Goal: Task Accomplishment & Management: Complete application form

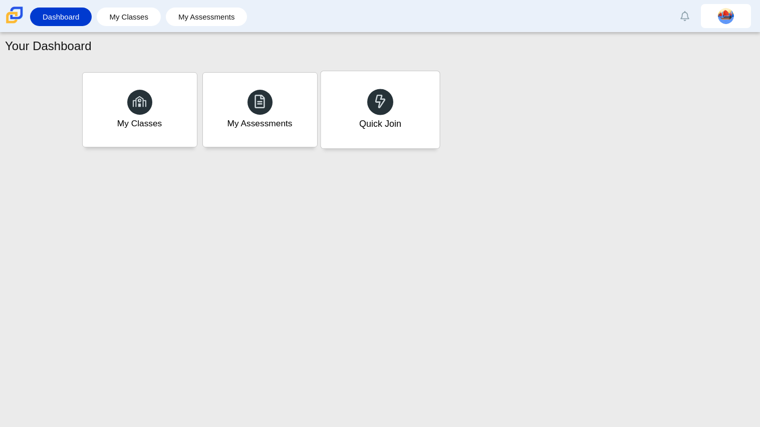
click at [353, 131] on div "Quick Join" at bounding box center [379, 109] width 119 height 77
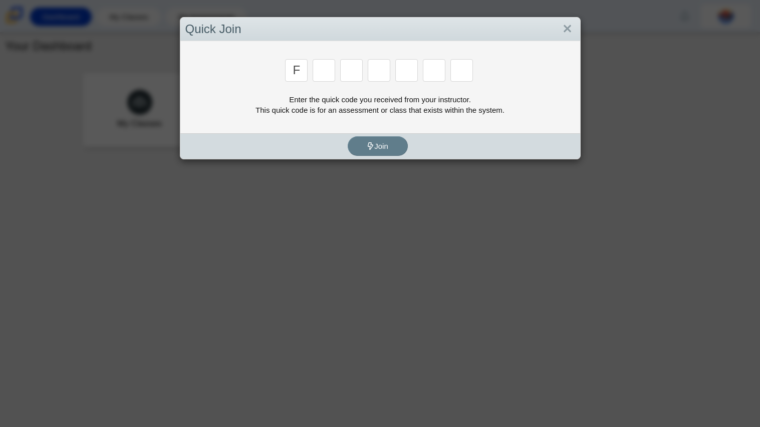
type input "F"
type input "7"
type input "M"
type input "C"
type input "H"
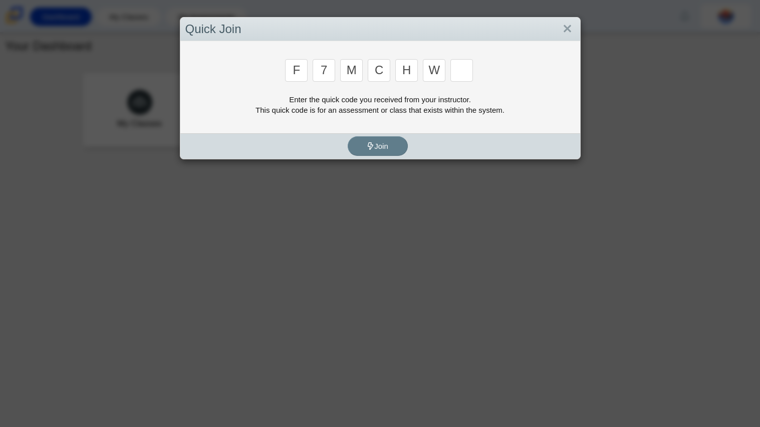
type input "W"
type input "K"
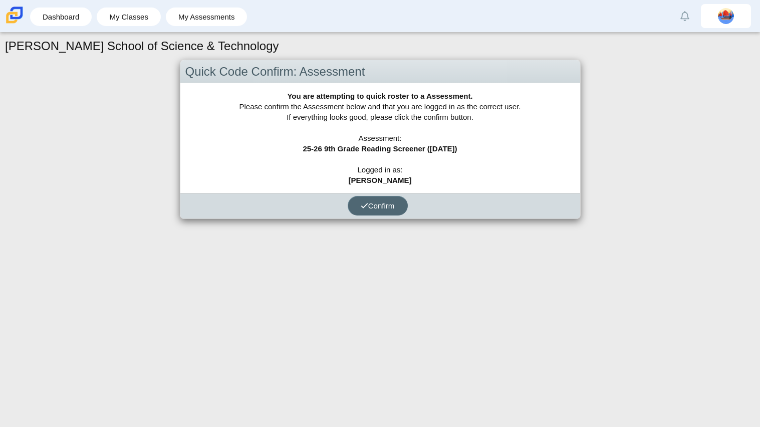
click at [387, 203] on span "Confirm" at bounding box center [378, 205] width 34 height 9
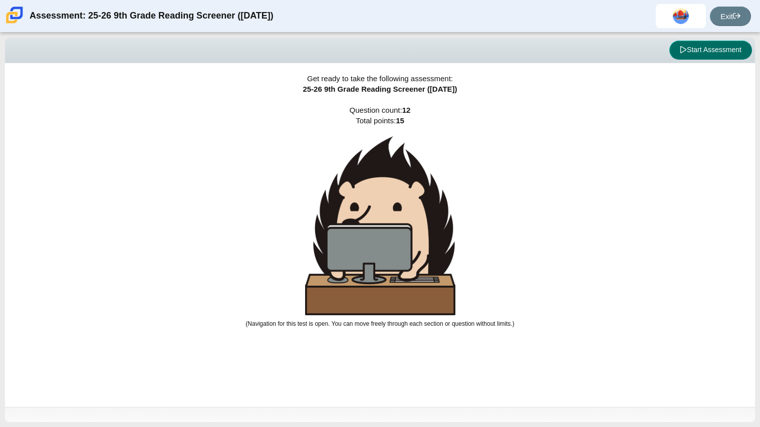
click at [670, 51] on button "Start Assessment" at bounding box center [710, 50] width 83 height 19
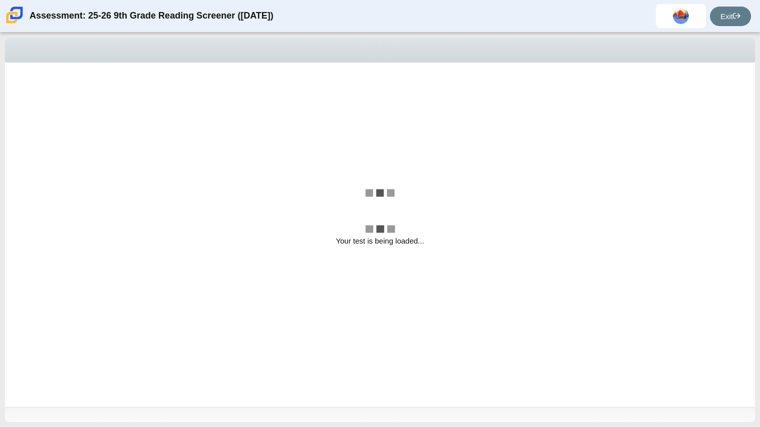
select select "ccc5b315-3c7c-471c-bf90-f22c8299c798"
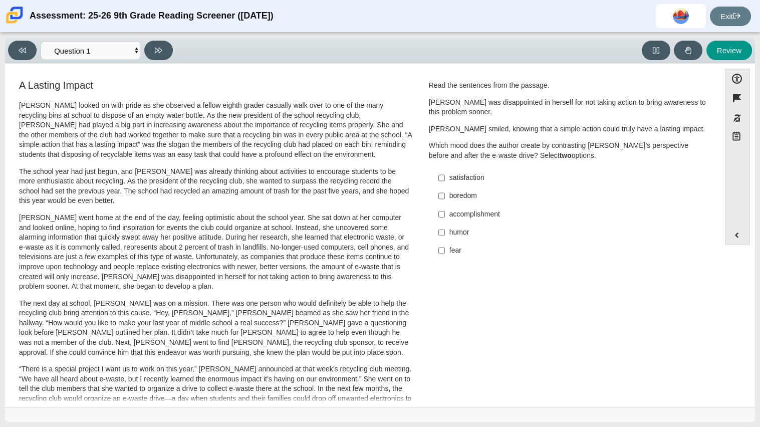
scroll to position [237, 0]
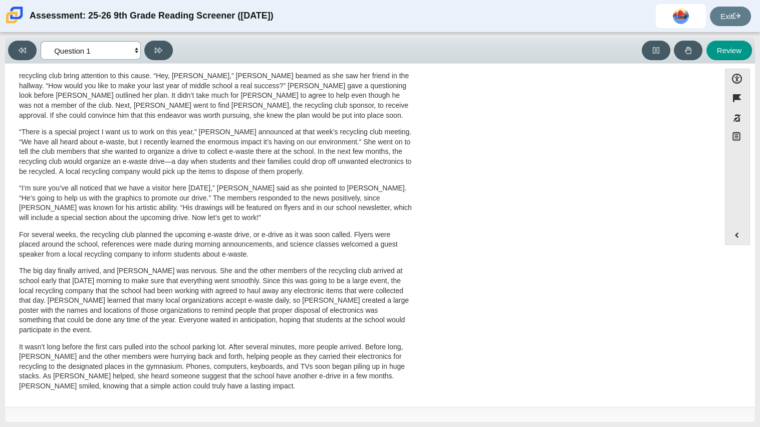
click at [95, 49] on select "Questions Question 1 Question 2 Question 3 Question 4 Question 5 Question 6 Que…" at bounding box center [91, 50] width 100 height 19
click at [401, 251] on p "For several weeks, the recycling club planned the upcoming e-waste drive, or e-…" at bounding box center [215, 245] width 393 height 30
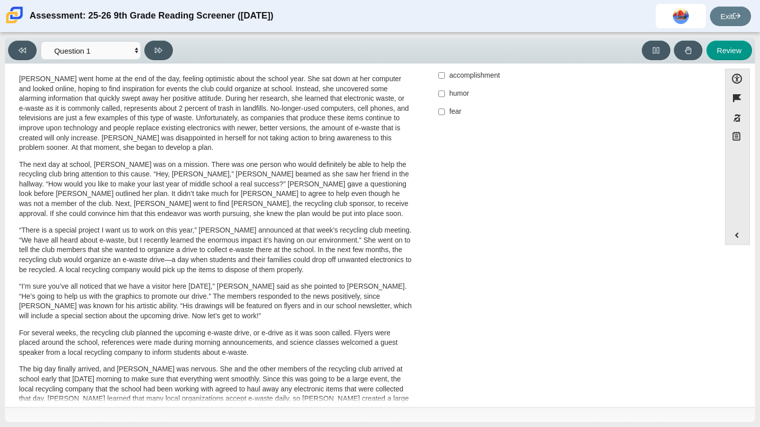
scroll to position [0, 0]
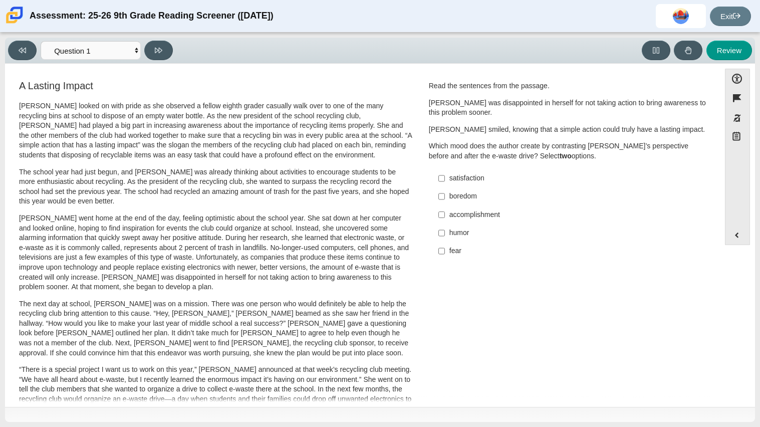
click at [470, 183] on label "satisfaction satisfaction" at bounding box center [568, 178] width 275 height 18
click at [445, 183] on input "satisfaction satisfaction" at bounding box center [441, 178] width 7 height 18
checkbox input "true"
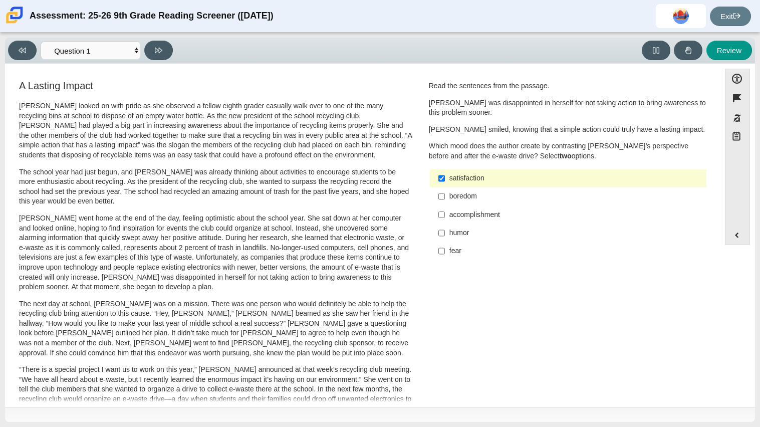
click at [477, 214] on div "accomplishment" at bounding box center [575, 215] width 253 height 10
click at [445, 214] on input "accomplishment accomplishment" at bounding box center [441, 214] width 7 height 18
checkbox input "true"
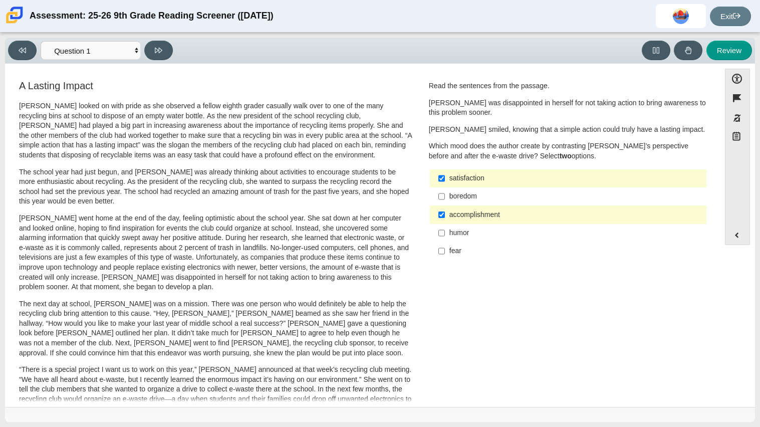
click at [475, 244] on label "fear fear" at bounding box center [568, 251] width 275 height 18
click at [445, 244] on input "fear fear" at bounding box center [441, 251] width 7 height 18
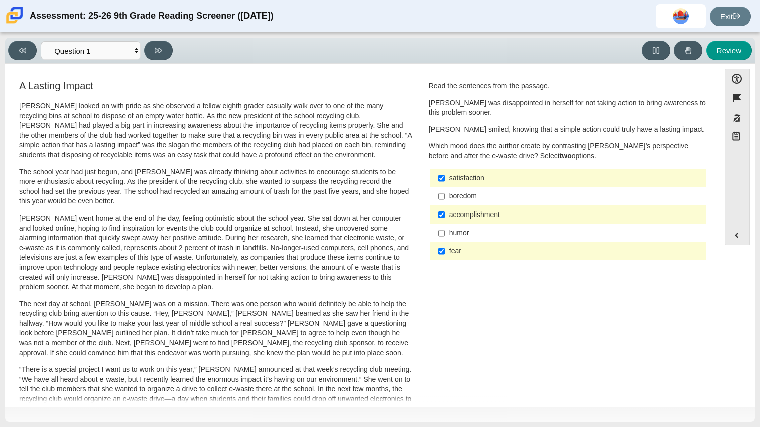
click at [477, 249] on div "fear" at bounding box center [575, 251] width 253 height 10
click at [445, 249] on input "fear fear" at bounding box center [441, 251] width 7 height 18
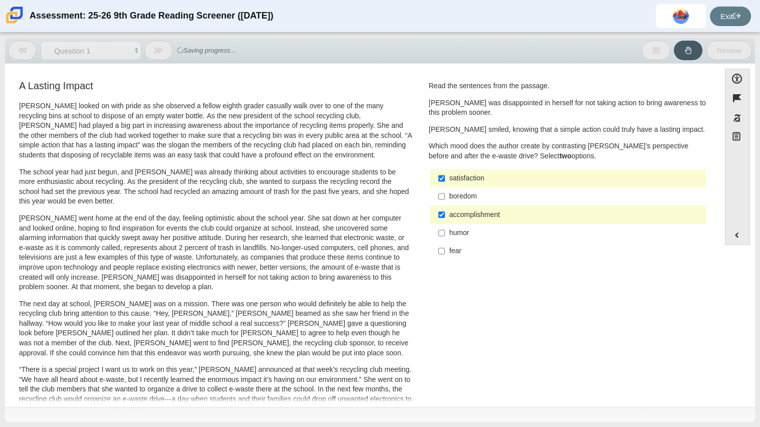
click at [477, 249] on div "fear" at bounding box center [575, 251] width 253 height 10
click at [445, 249] on input "fear fear" at bounding box center [441, 251] width 7 height 18
checkbox input "true"
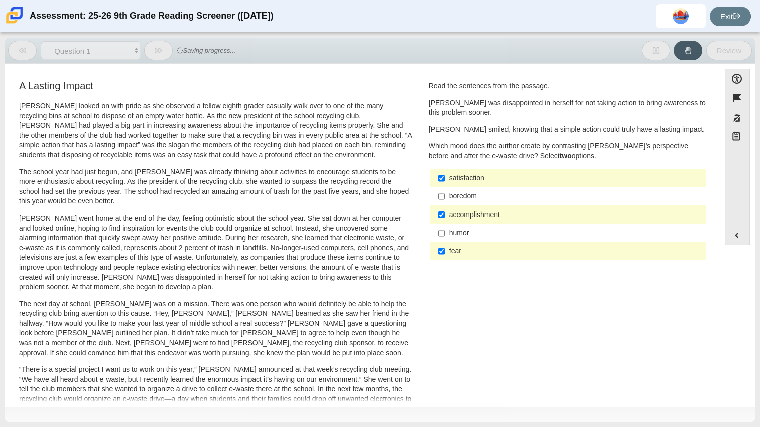
click at [467, 237] on div "humor" at bounding box center [575, 233] width 253 height 10
click at [445, 237] on input "humor humor" at bounding box center [441, 233] width 7 height 18
checkbox input "true"
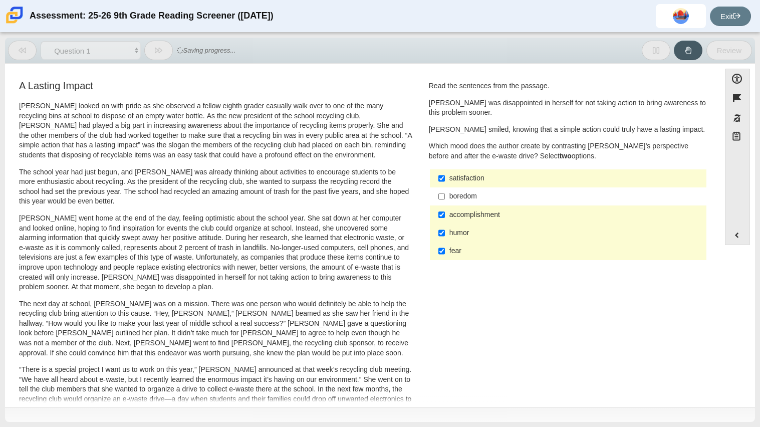
click at [457, 254] on div "fear" at bounding box center [575, 251] width 253 height 10
click at [445, 254] on input "fear fear" at bounding box center [441, 251] width 7 height 18
checkbox input "false"
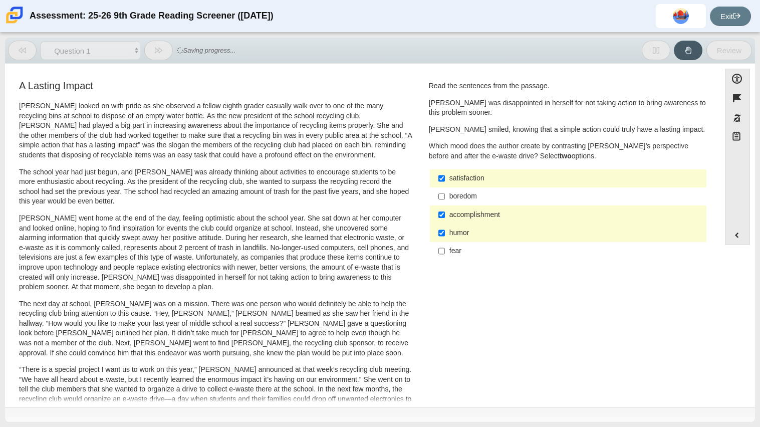
click at [450, 234] on div "humor" at bounding box center [575, 233] width 253 height 10
click at [445, 234] on input "humor humor" at bounding box center [441, 233] width 7 height 18
checkbox input "false"
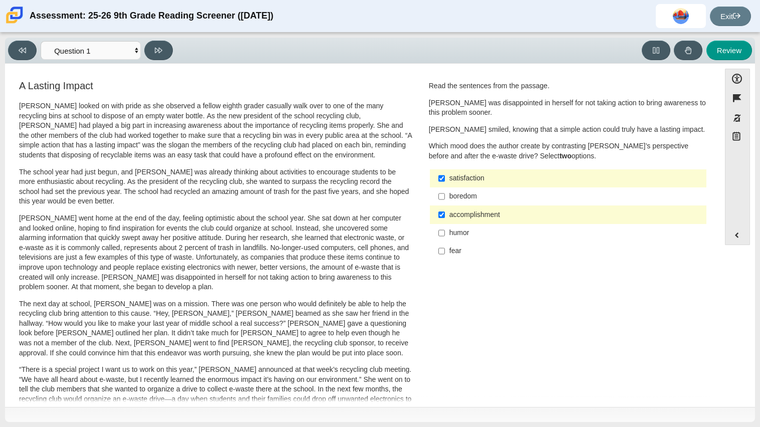
click at [469, 214] on div "accomplishment" at bounding box center [575, 215] width 253 height 10
click at [445, 214] on input "accomplishment accomplishment" at bounding box center [441, 214] width 7 height 18
checkbox input "false"
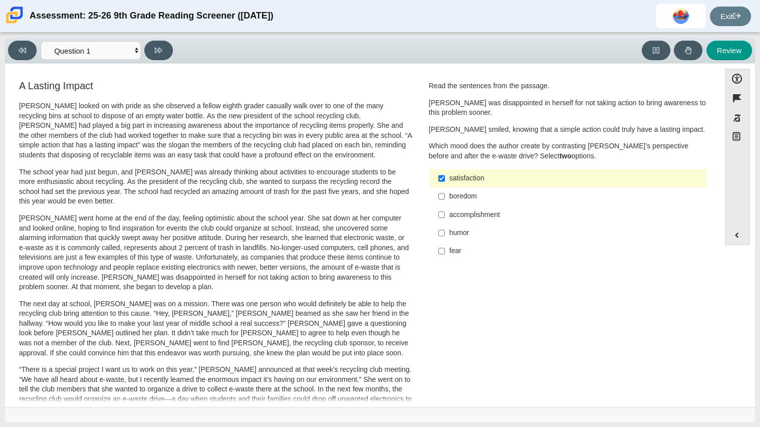
click at [469, 224] on label "humor humor" at bounding box center [568, 233] width 275 height 18
click at [445, 224] on input "humor humor" at bounding box center [441, 233] width 7 height 18
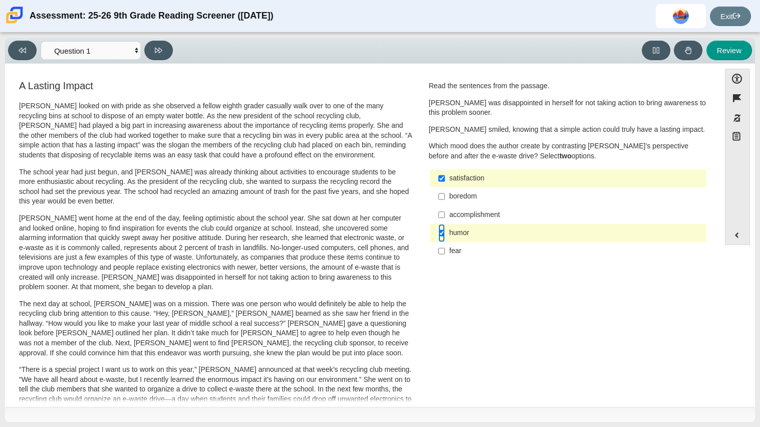
click at [441, 228] on input "humor humor" at bounding box center [441, 233] width 7 height 18
checkbox input "false"
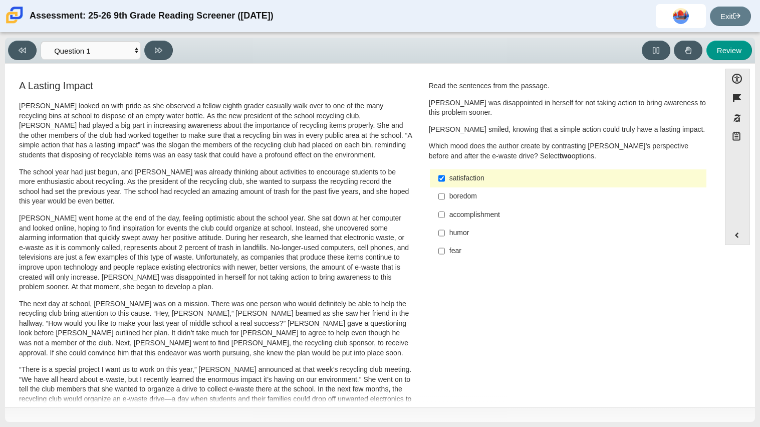
click at [443, 245] on label "fear fear" at bounding box center [568, 251] width 275 height 18
click at [443, 245] on input "fear fear" at bounding box center [441, 251] width 7 height 18
checkbox input "true"
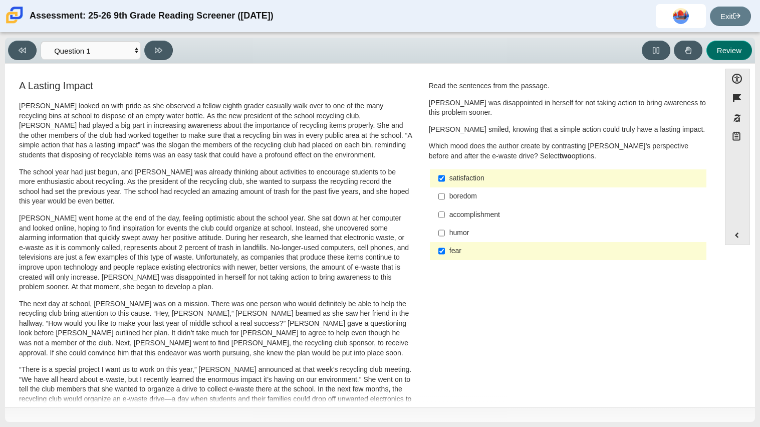
click at [726, 46] on button "Review" at bounding box center [729, 51] width 46 height 20
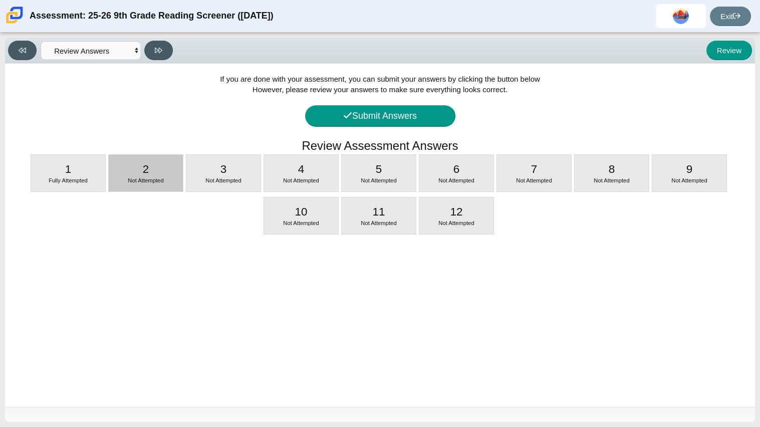
click at [157, 159] on div "2 Not Attempted" at bounding box center [146, 173] width 74 height 37
select select "0ff64528-ffd7-428d-b192-babfaadd44e8"
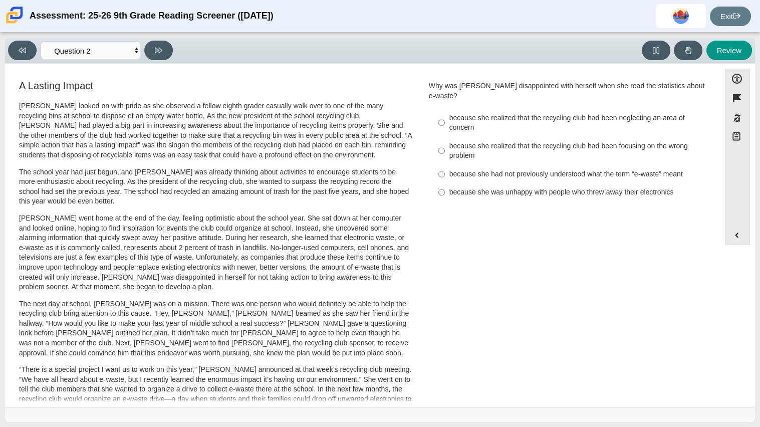
click at [601, 97] on div "Why was Scarlett disappointed with herself when she read the statistics about e…" at bounding box center [568, 141] width 278 height 121
click at [581, 113] on div "because she realized that the recycling club had been neglecting an area of con…" at bounding box center [575, 123] width 253 height 20
click at [445, 109] on input "because she realized that the recycling club had been neglecting an area of con…" at bounding box center [441, 123] width 7 height 28
radio input "true"
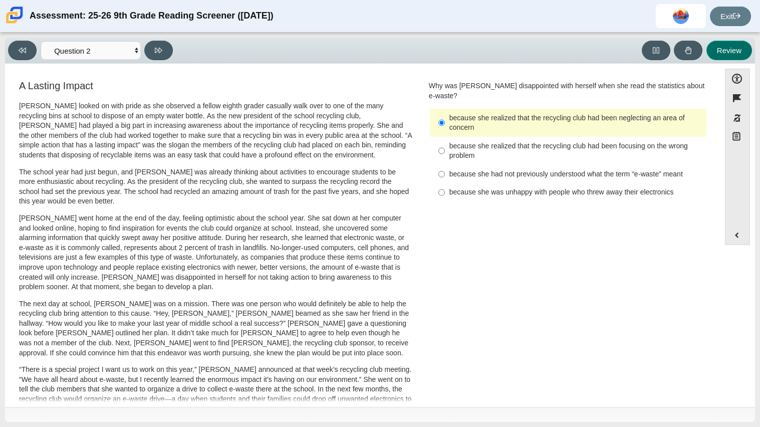
click at [725, 46] on button "Review" at bounding box center [729, 51] width 46 height 20
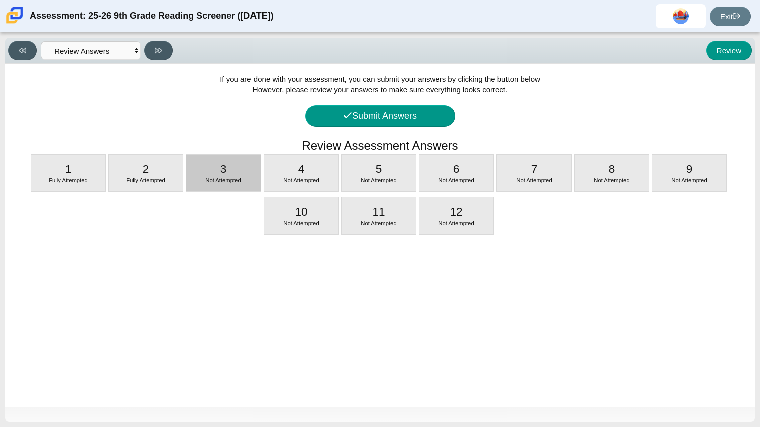
click at [207, 170] on div "3 Not Attempted" at bounding box center [223, 173] width 74 height 37
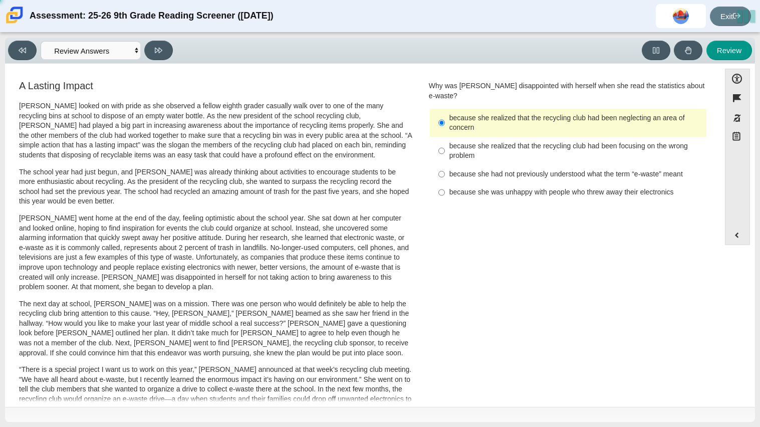
select select "7ce3d843-6974-4858-901c-1ff39630e843"
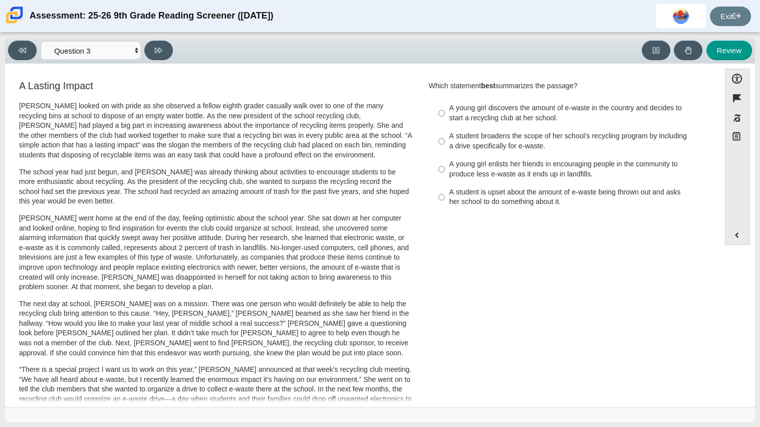
click at [567, 166] on div "A young girl enlists her friends in encouraging people in the community to prod…" at bounding box center [575, 169] width 253 height 20
click at [445, 166] on input "A young girl enlists her friends in encouraging people in the community to prod…" at bounding box center [441, 169] width 7 height 28
radio input "true"
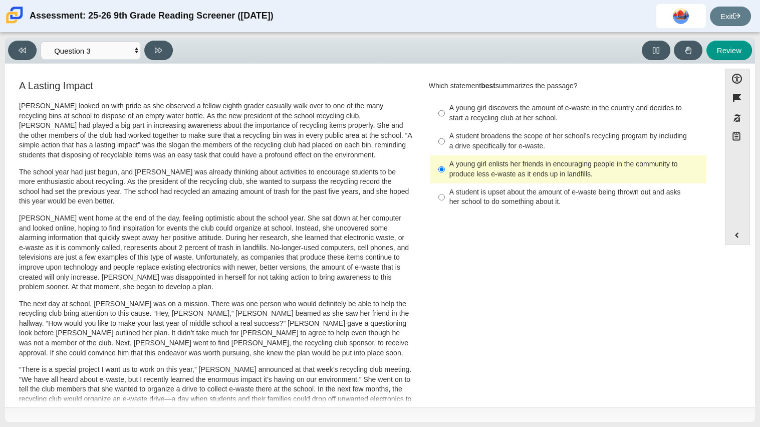
click at [575, 205] on div "A student is upset about the amount of e-waste being thrown out and asks her sc…" at bounding box center [575, 197] width 253 height 20
click at [445, 205] on input "A student is upset about the amount of e-waste being thrown out and asks her sc…" at bounding box center [441, 197] width 7 height 28
radio input "true"
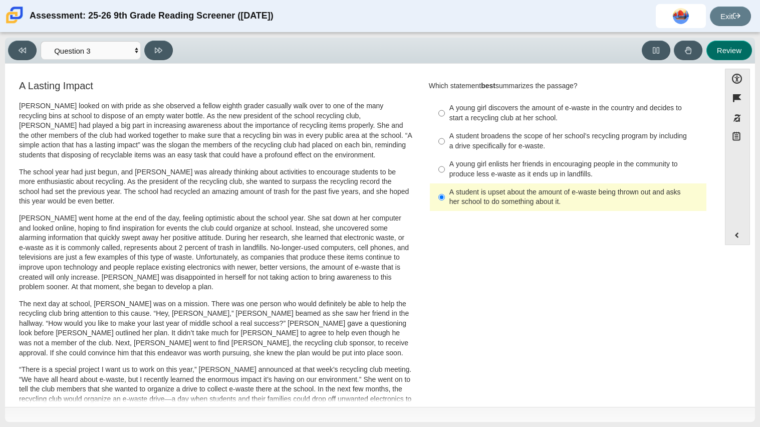
click at [729, 45] on button "Review" at bounding box center [729, 51] width 46 height 20
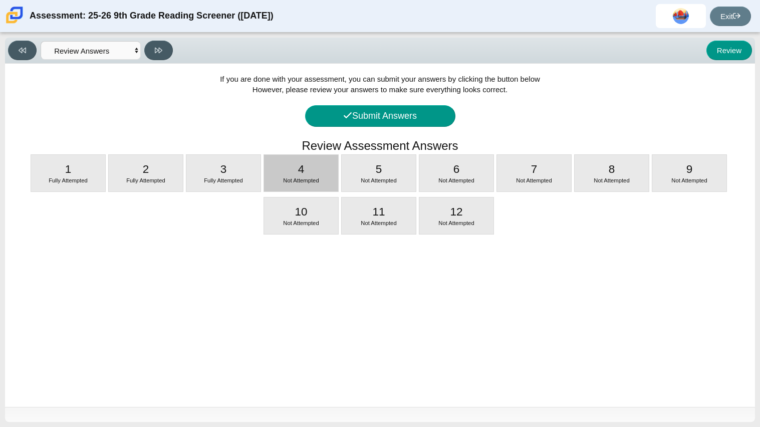
click at [296, 169] on div "4 Not Attempted" at bounding box center [301, 173] width 74 height 37
select select "ca9ea0f1-49c5-4bd1-83b0-472c18652b42"
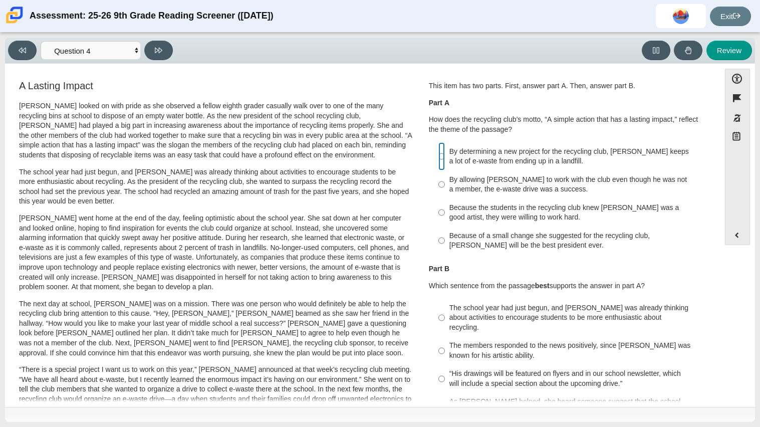
click at [438, 159] on input "By determining a new project for the recycling club, Scarlett keeps a lot of e-…" at bounding box center [441, 156] width 7 height 28
radio input "true"
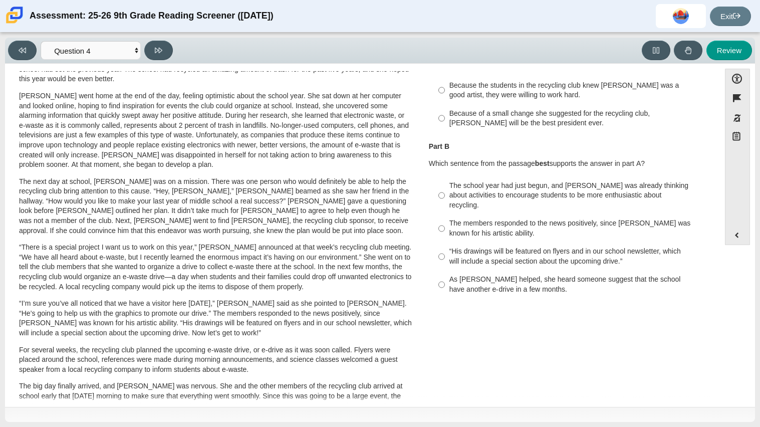
scroll to position [120, 0]
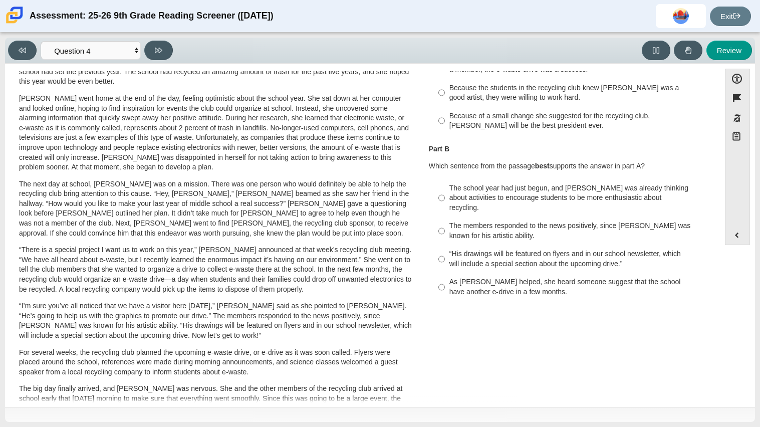
click at [535, 291] on label "As Scarlett helped, she heard someone suggest that the school have another e-dr…" at bounding box center [568, 287] width 275 height 28
click at [445, 291] on input "As Scarlett helped, she heard someone suggest that the school have another e-dr…" at bounding box center [441, 287] width 7 height 28
radio input "true"
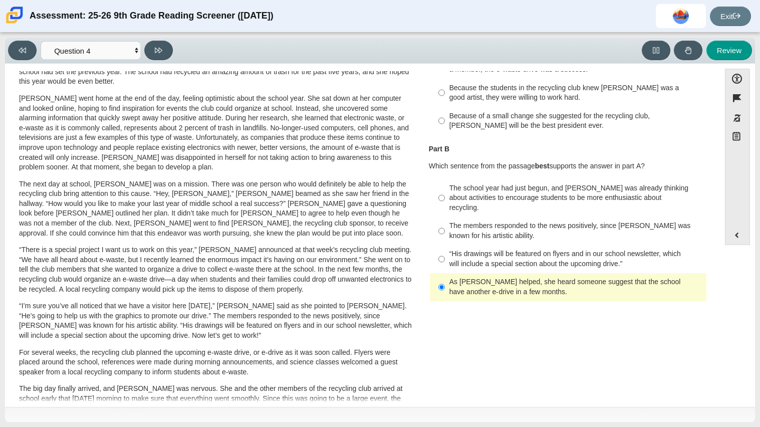
click at [454, 204] on label "The school year had just begun, and Scarlett was already thinking about activit…" at bounding box center [568, 198] width 275 height 38
click at [445, 204] on input "The school year had just begun, and Scarlett was already thinking about activit…" at bounding box center [441, 198] width 7 height 38
radio input "true"
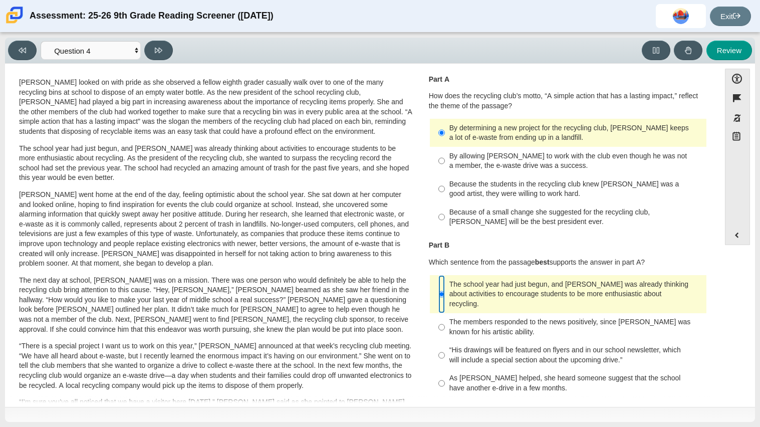
scroll to position [0, 0]
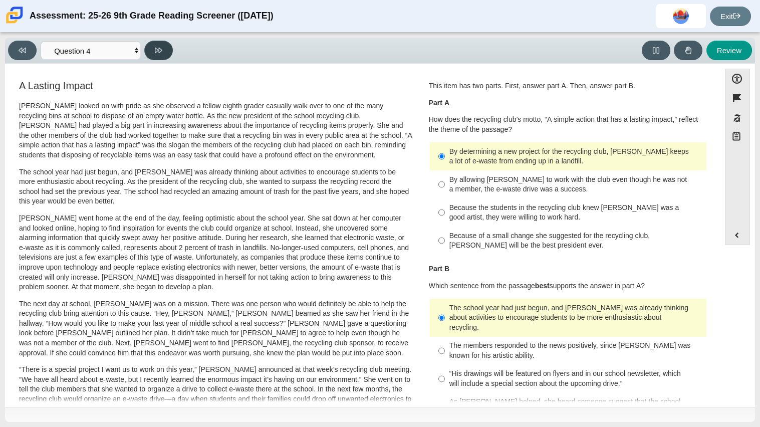
click at [160, 47] on icon at bounding box center [159, 51] width 8 height 8
select select "e41f1a79-e29f-4095-8030-a53364015bed"
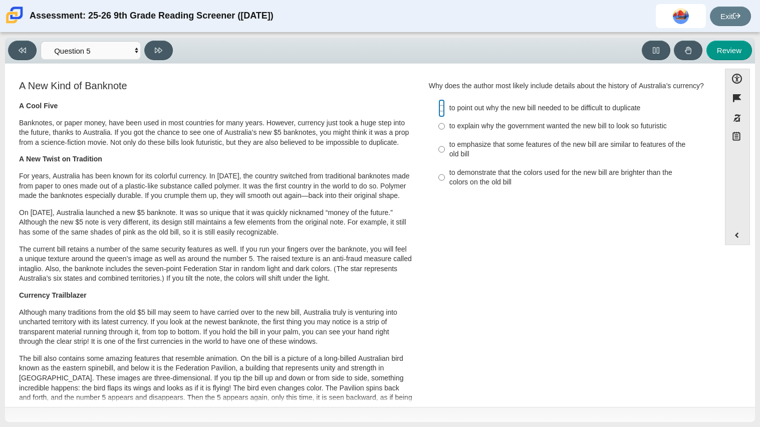
click at [441, 113] on input "to point out why the new bill needed to be difficult to duplicate to point out …" at bounding box center [441, 108] width 7 height 18
radio input "true"
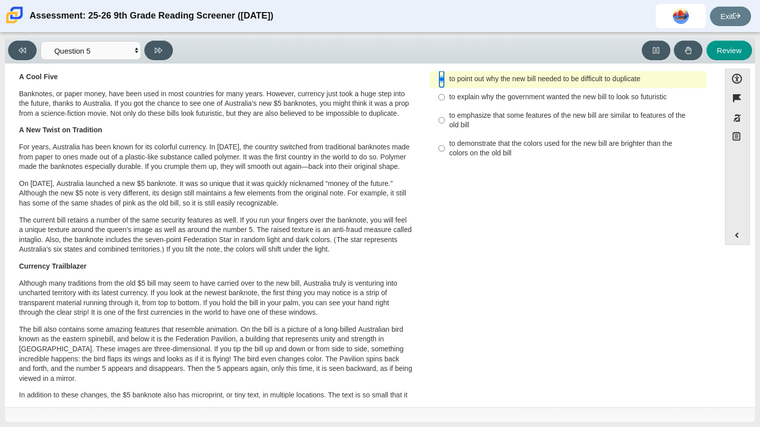
scroll to position [30, 0]
click at [460, 100] on div "to explain why the government wanted the new bill to look so futuristic" at bounding box center [575, 97] width 253 height 10
click at [445, 100] on input "to explain why the government wanted the new bill to look so futuristic to expl…" at bounding box center [441, 97] width 7 height 18
radio input "true"
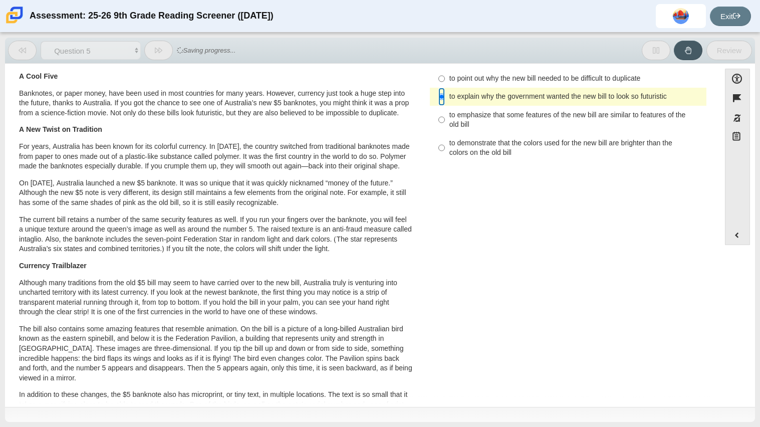
scroll to position [0, 0]
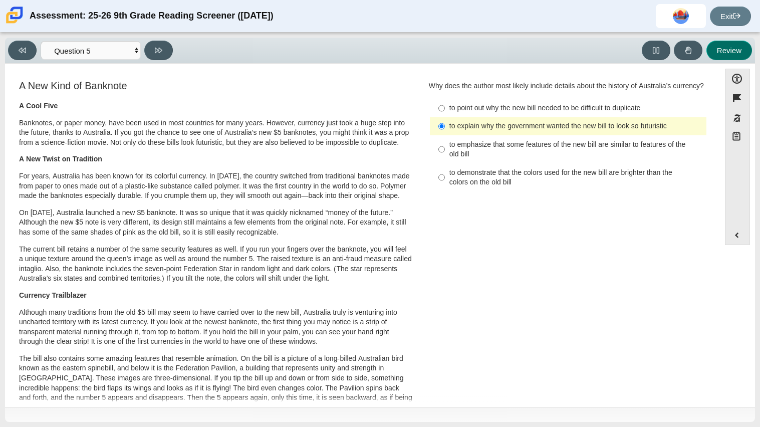
click at [715, 46] on button "Review" at bounding box center [729, 51] width 46 height 20
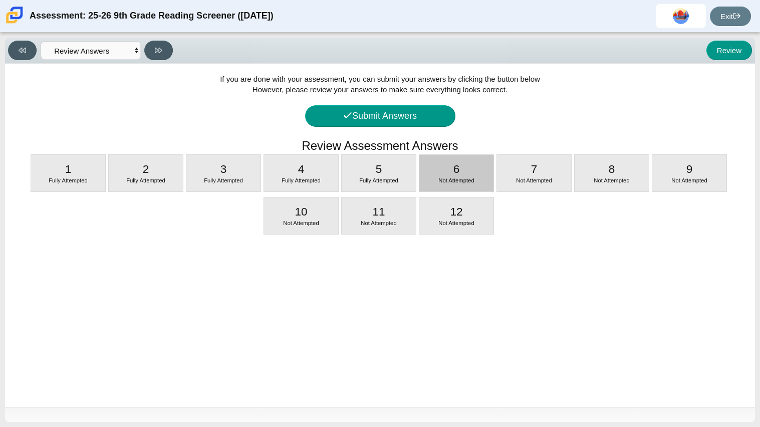
click at [463, 178] on span "Not Attempted" at bounding box center [456, 180] width 36 height 6
select select "69146e31-7b3d-4a3e-9ce6-f30c24342ae0"
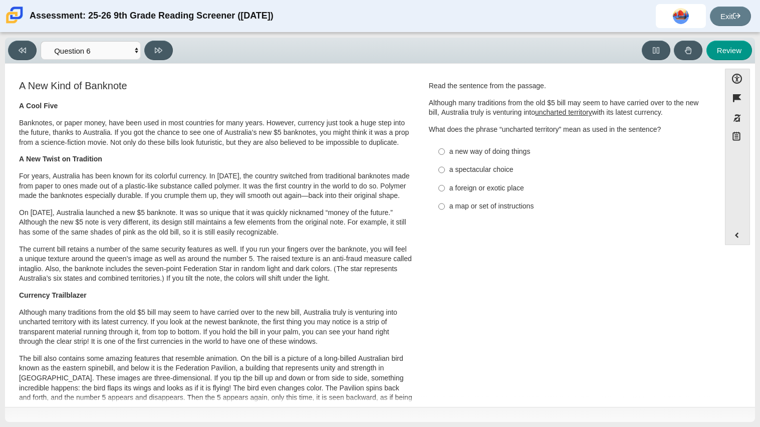
click at [492, 190] on div "a foreign or exotic place" at bounding box center [575, 188] width 253 height 10
click at [445, 190] on input "a foreign or exotic place a foreign or exotic place" at bounding box center [441, 188] width 7 height 18
radio input "true"
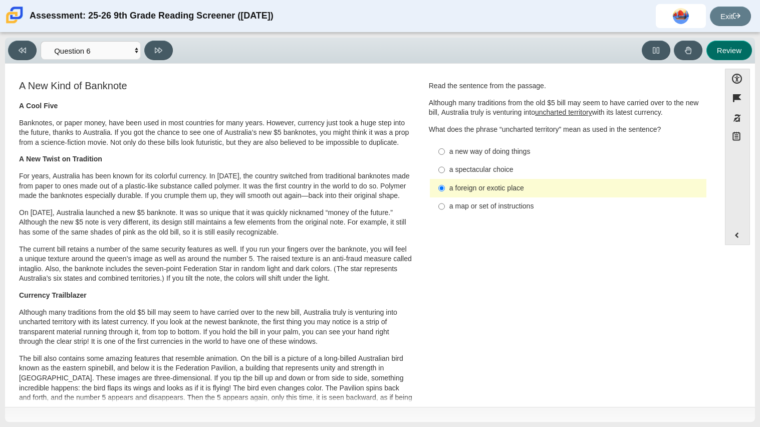
click at [733, 49] on button "Review" at bounding box center [729, 51] width 46 height 20
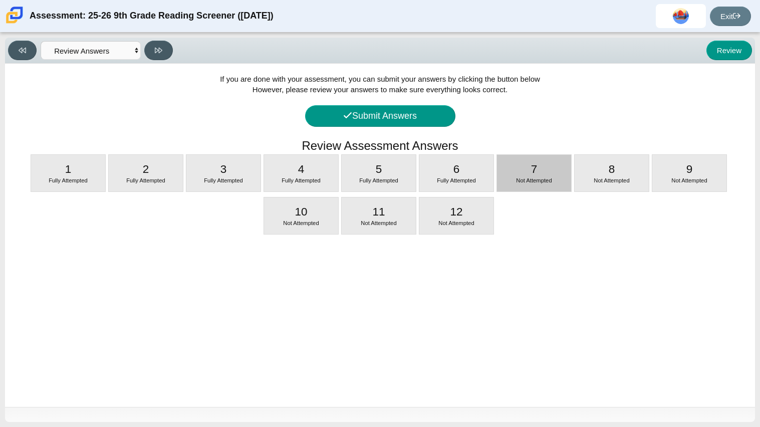
click at [538, 175] on div "7 Not Attempted" at bounding box center [534, 173] width 74 height 37
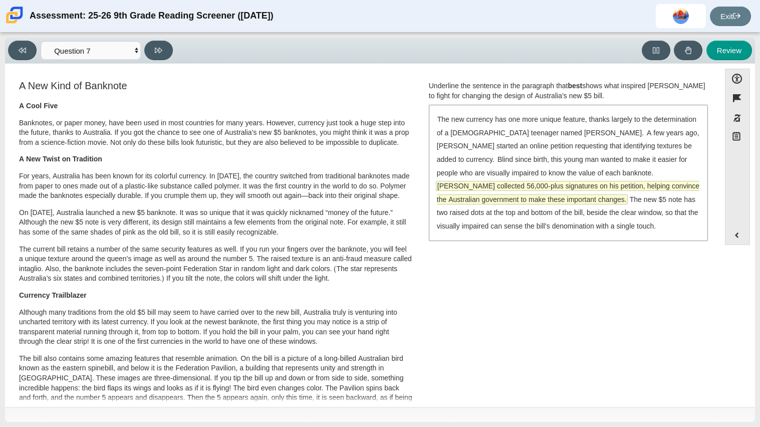
click at [655, 181] on span "McLeod collected 56,000-plus signatures on his petition, helping convince the A…" at bounding box center [568, 192] width 262 height 23
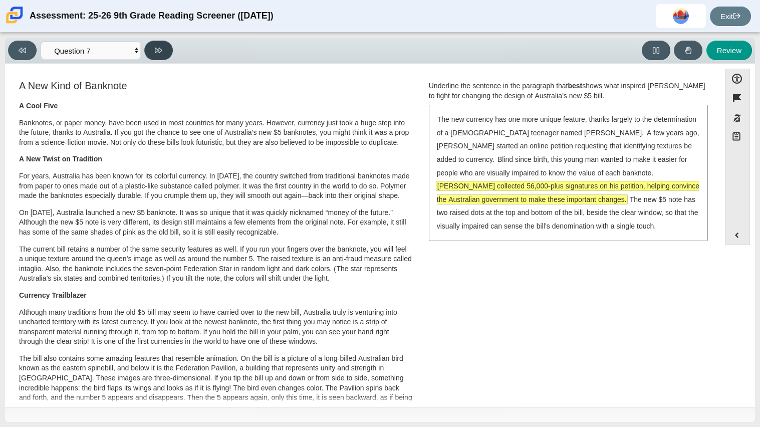
click at [157, 55] on button at bounding box center [158, 51] width 29 height 20
select select "ea8338c2-a6a3-418e-a305-2b963b54a290"
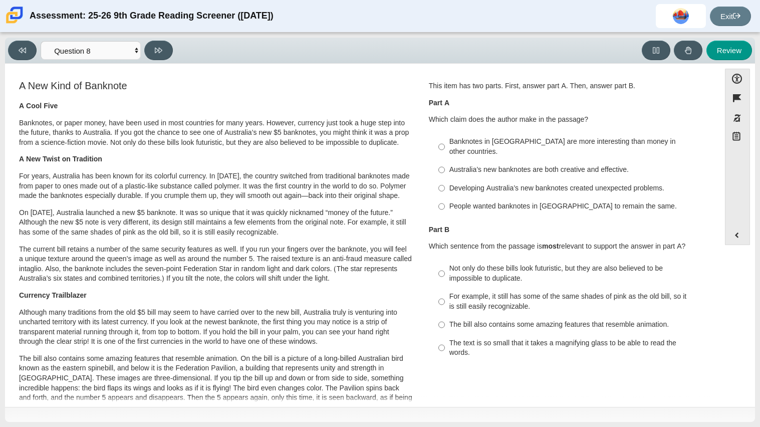
click at [524, 143] on div "Banknotes in Australia are more interesting than money in other countries." at bounding box center [575, 147] width 253 height 20
click at [445, 143] on input "Banknotes in Australia are more interesting than money in other countries. Bank…" at bounding box center [441, 147] width 7 height 28
radio input "true"
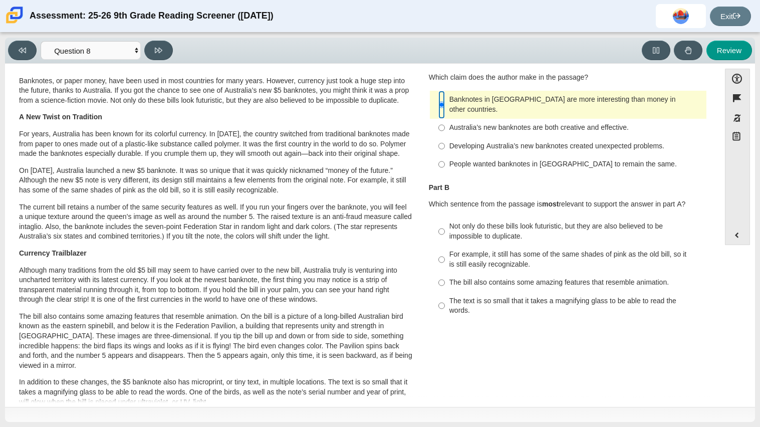
scroll to position [58, 0]
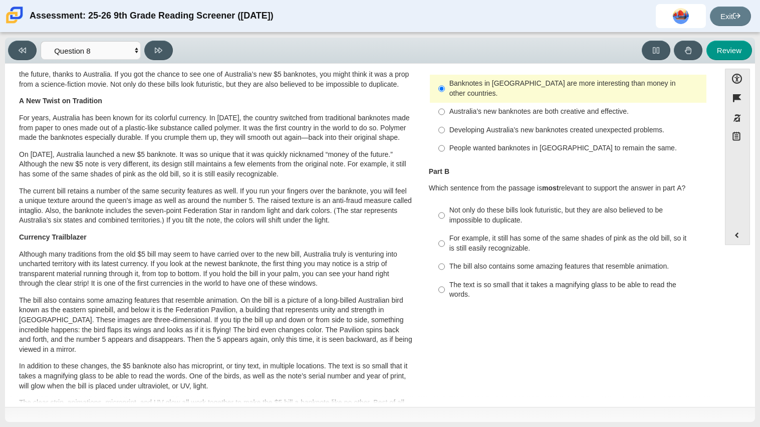
click at [591, 205] on div "Not only do these bills look futuristic, but they are also believed to be impos…" at bounding box center [575, 215] width 253 height 20
click at [445, 203] on input "Not only do these bills look futuristic, but they are also believed to be impos…" at bounding box center [441, 215] width 7 height 28
radio input "true"
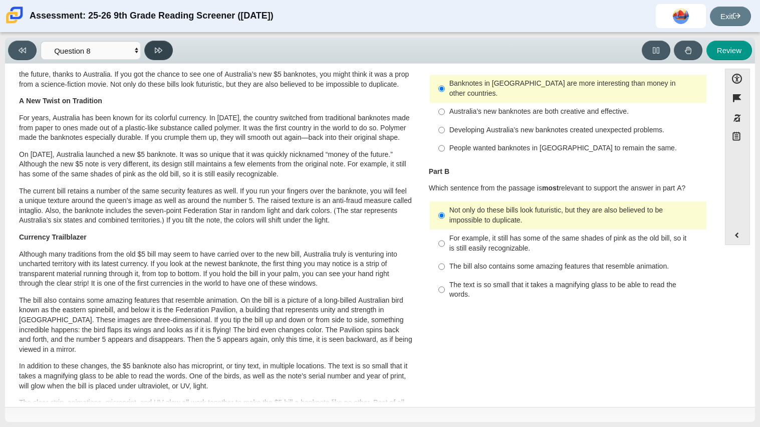
click at [155, 47] on icon at bounding box center [159, 51] width 8 height 8
select select "89f058d6-b15c-4ef5-a4b3-fdaffb8868b6"
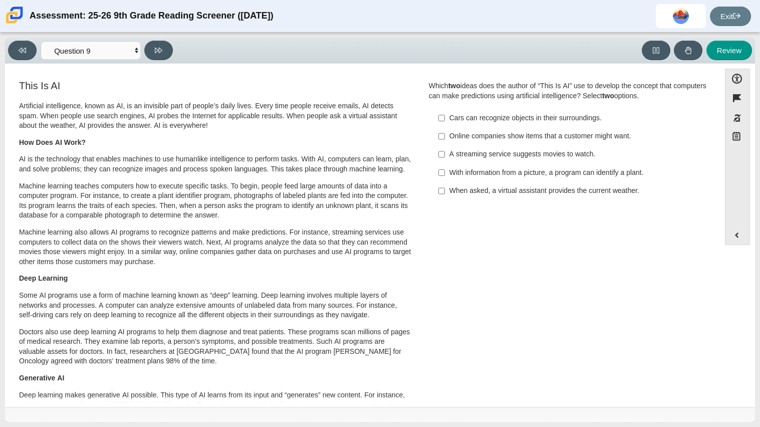
click at [442, 195] on label "When asked, a virtual assistant provides the current weather. When asked, a vir…" at bounding box center [568, 191] width 275 height 18
click at [442, 195] on input "When asked, a virtual assistant provides the current weather. When asked, a vir…" at bounding box center [441, 191] width 7 height 18
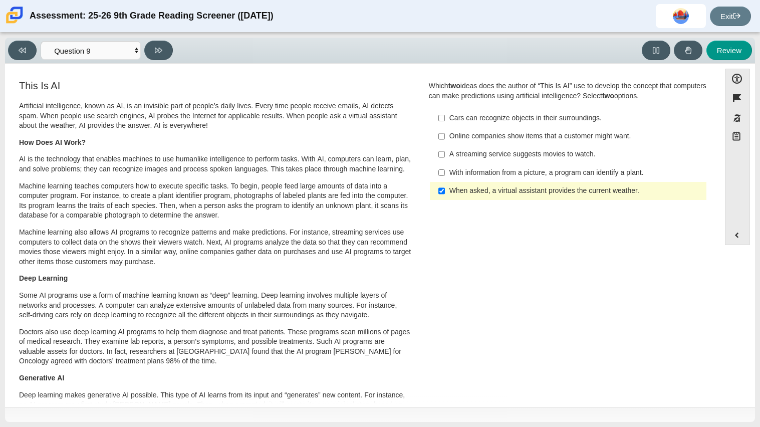
click at [442, 195] on label "When asked, a virtual assistant provides the current weather. When asked, a vir…" at bounding box center [568, 191] width 275 height 18
click at [442, 195] on input "When asked, a virtual assistant provides the current weather. When asked, a vir…" at bounding box center [441, 191] width 7 height 18
checkbox input "false"
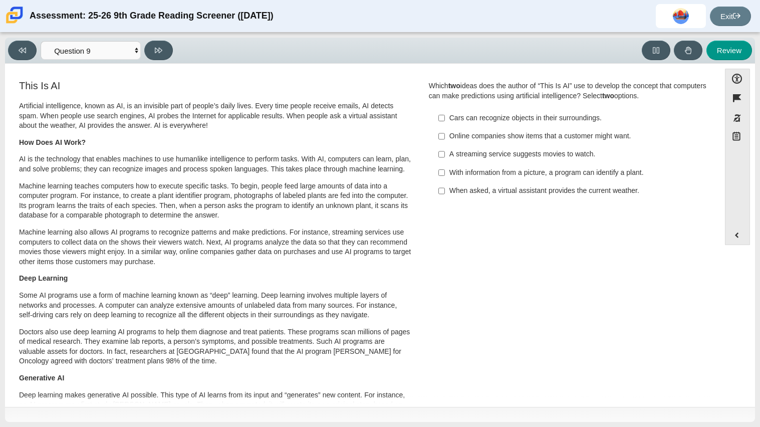
click at [450, 140] on div "Online companies show items that a customer might want." at bounding box center [575, 136] width 253 height 10
click at [445, 140] on input "Online companies show items that a customer might want. Online companies show i…" at bounding box center [441, 136] width 7 height 18
checkbox input "true"
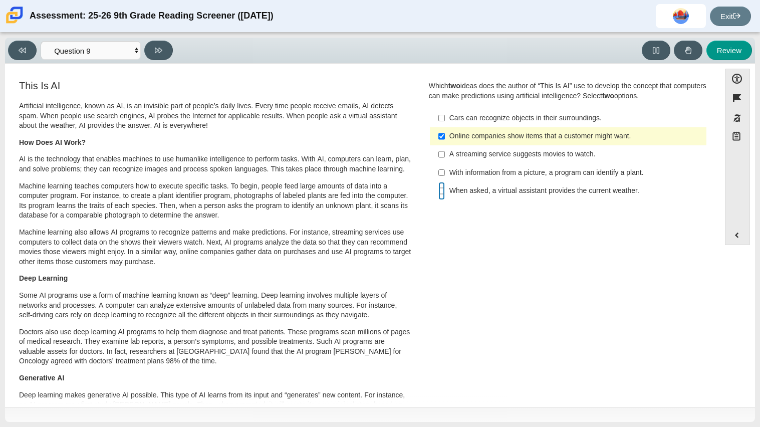
click at [438, 190] on input "When asked, a virtual assistant provides the current weather. When asked, a vir…" at bounding box center [441, 191] width 7 height 18
checkbox input "true"
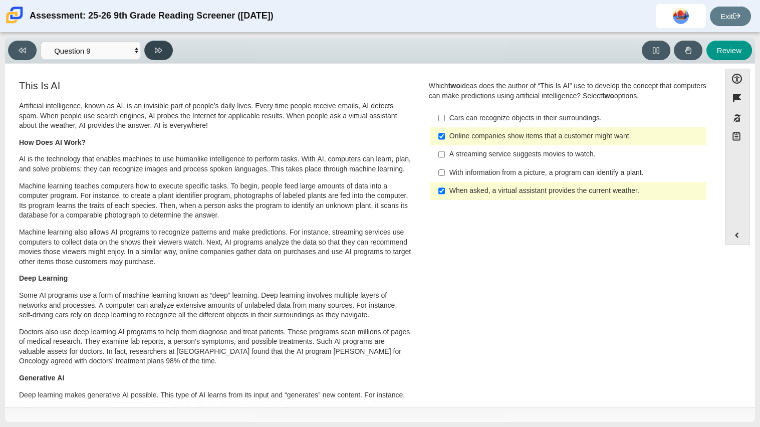
click at [160, 57] on button at bounding box center [158, 51] width 29 height 20
select select "cdf3c14e-a918-44d1-9b63-3db0fa81641e"
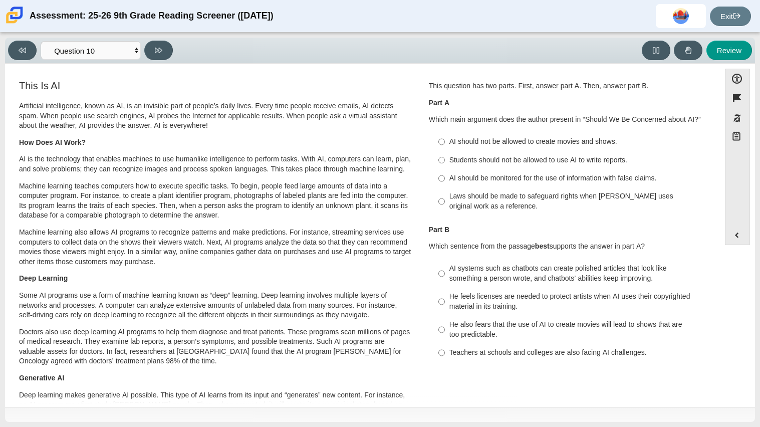
click at [443, 145] on label "AI should not be allowed to create movies and shows. AI should not be allowed t…" at bounding box center [568, 142] width 275 height 18
click at [443, 145] on input "AI should not be allowed to create movies and shows. AI should not be allowed t…" at bounding box center [441, 142] width 7 height 18
radio input "true"
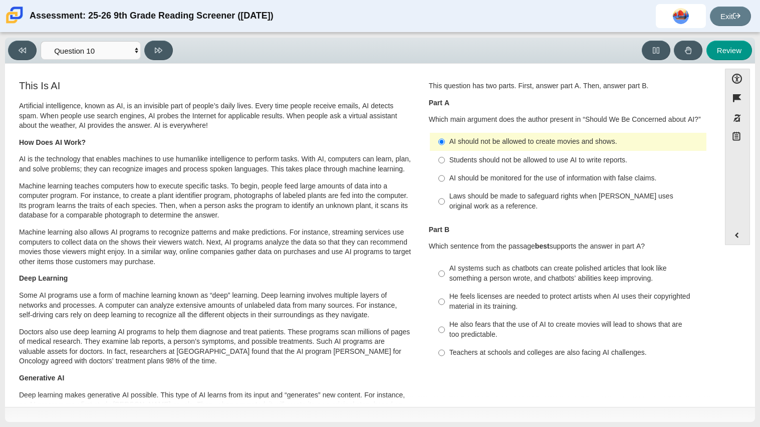
click at [434, 138] on label "AI should not be allowed to create movies and shows. AI should not be allowed t…" at bounding box center [568, 142] width 275 height 18
click at [438, 138] on input "AI should not be allowed to create movies and shows. AI should not be allowed t…" at bounding box center [441, 142] width 7 height 18
click at [442, 270] on label "AI systems such as chatbots can create polished articles that look like somethi…" at bounding box center [568, 273] width 275 height 28
click at [442, 270] on input "AI systems such as chatbots can create polished articles that look like somethi…" at bounding box center [441, 273] width 7 height 28
radio input "true"
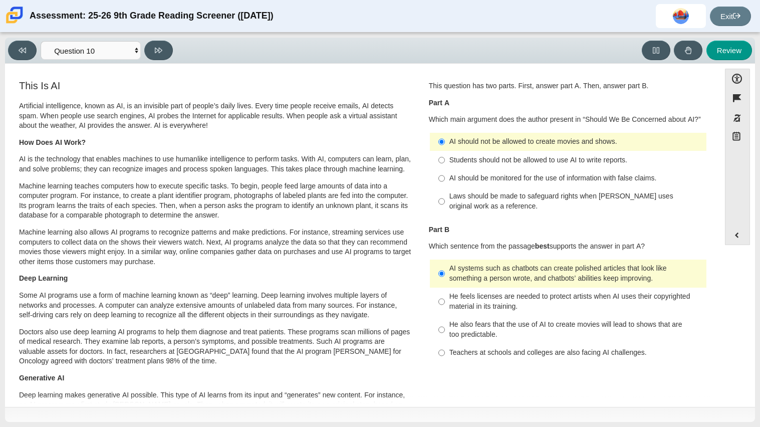
click at [443, 173] on label "AI should be monitored for the use of information with false claims. AI should …" at bounding box center [568, 178] width 275 height 18
click at [443, 173] on input "AI should be monitored for the use of information with false claims. AI should …" at bounding box center [441, 178] width 7 height 18
radio input "true"
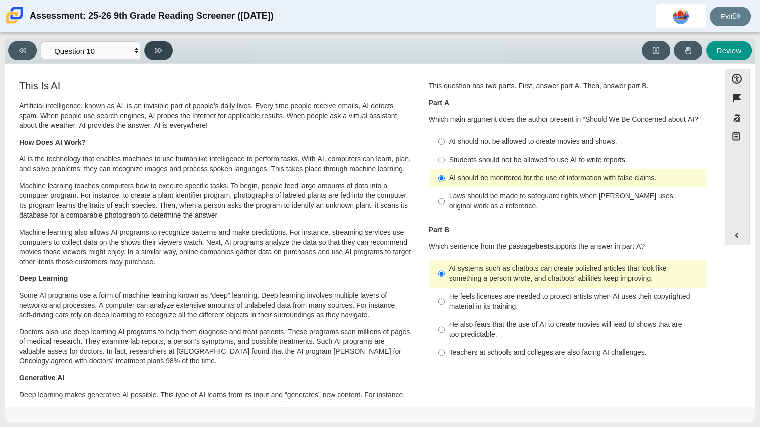
click at [154, 52] on button at bounding box center [158, 51] width 29 height 20
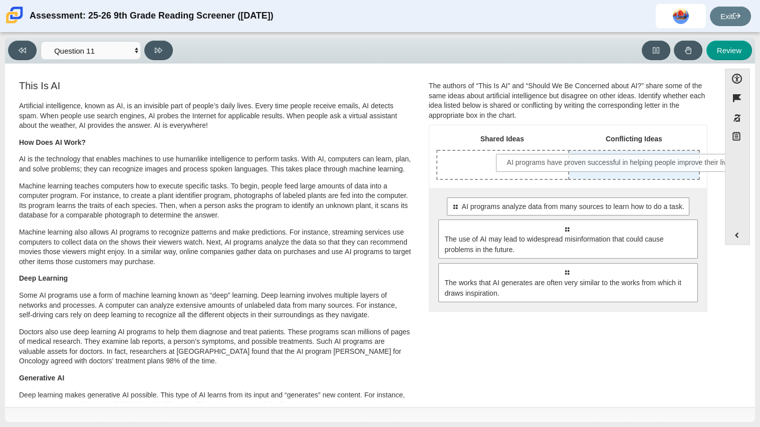
drag, startPoint x: 583, startPoint y: 211, endPoint x: 639, endPoint y: 167, distance: 71.3
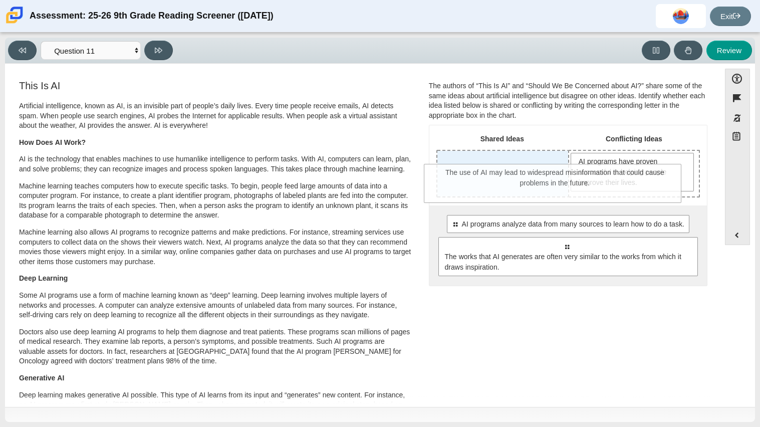
drag, startPoint x: 462, startPoint y: 264, endPoint x: 451, endPoint y: 192, distance: 73.5
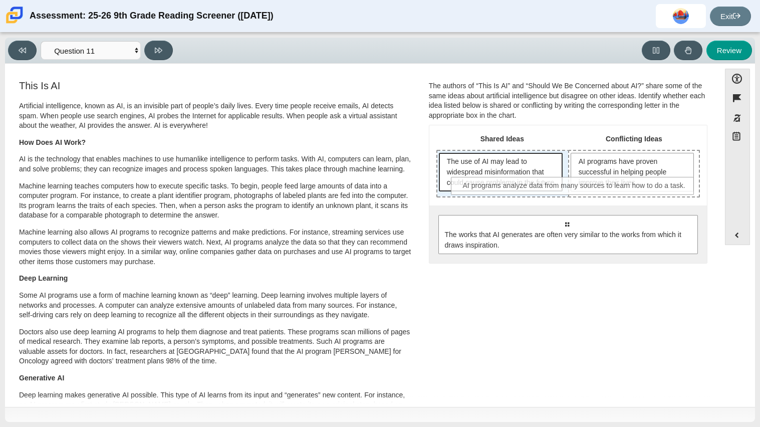
drag, startPoint x: 455, startPoint y: 228, endPoint x: 465, endPoint y: 172, distance: 56.6
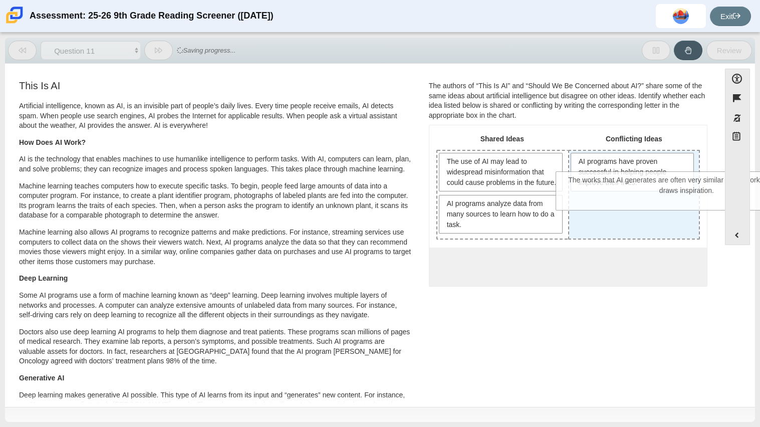
drag, startPoint x: 510, startPoint y: 292, endPoint x: 630, endPoint y: 197, distance: 153.6
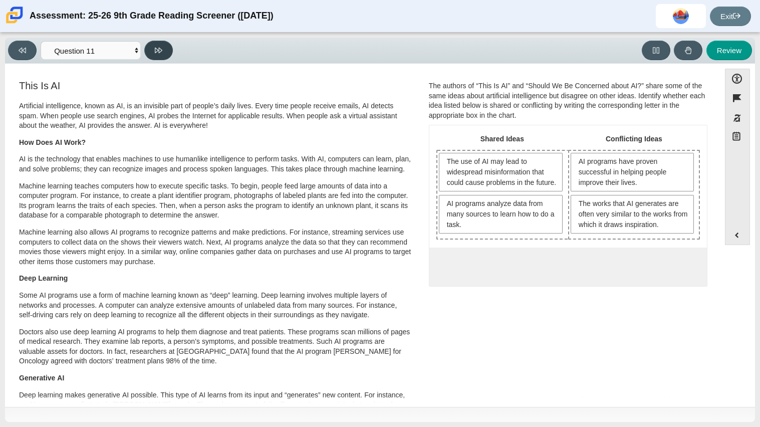
click at [163, 48] on button at bounding box center [158, 51] width 29 height 20
select select "c3effed4-44ce-4a19-bd96-1787f34e9b4c"
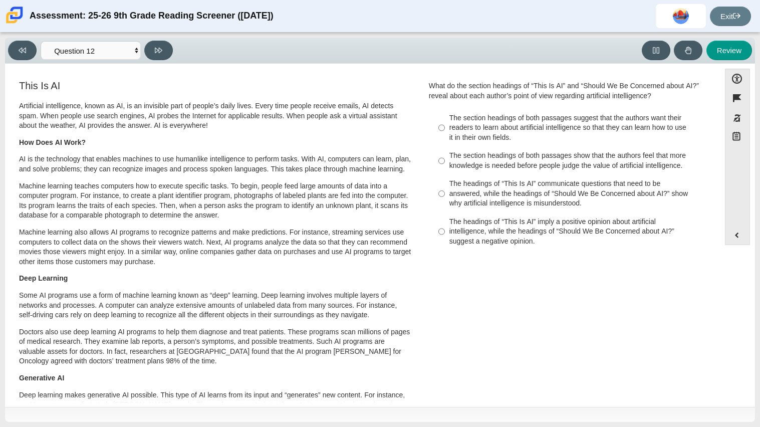
click at [442, 181] on label "The headings of “This Is AI” communicate questions that need to be answered, wh…" at bounding box center [568, 194] width 275 height 38
click at [442, 181] on input "The headings of “This Is AI” communicate questions that need to be answered, wh…" at bounding box center [441, 194] width 7 height 38
radio input "true"
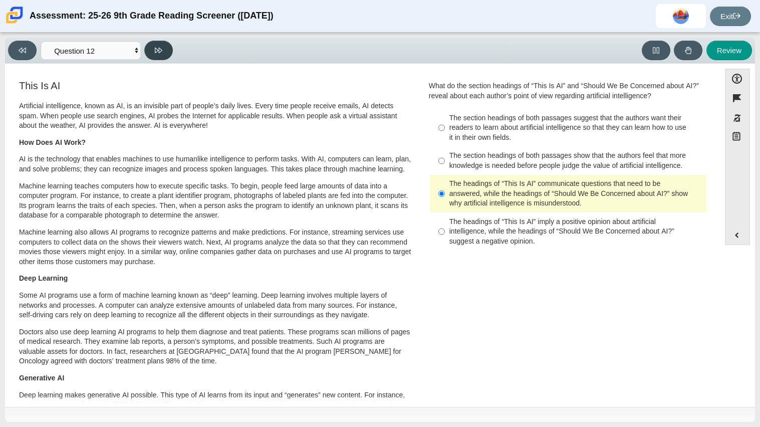
click at [159, 56] on button at bounding box center [158, 51] width 29 height 20
select select "review"
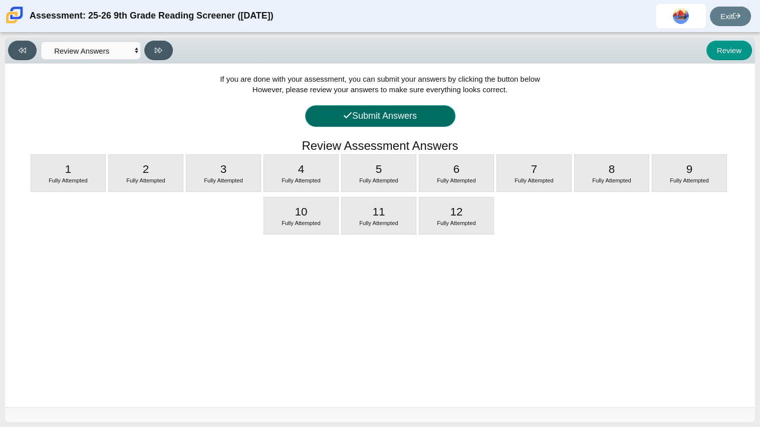
click at [342, 123] on button "Submit Answers" at bounding box center [380, 116] width 150 height 22
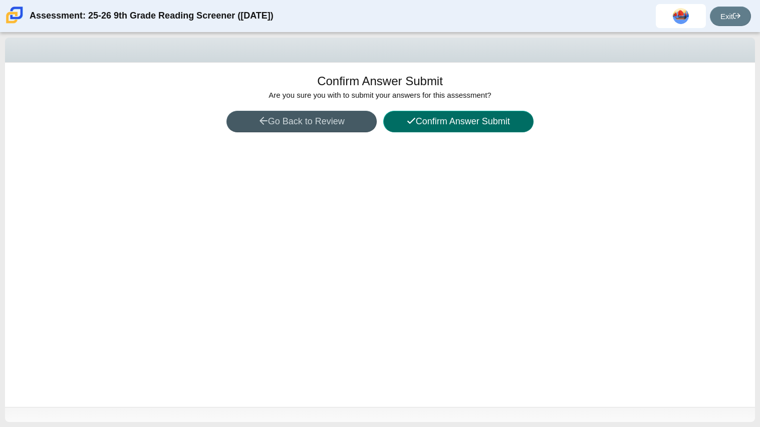
click at [444, 127] on button "Confirm Answer Submit" at bounding box center [458, 122] width 150 height 22
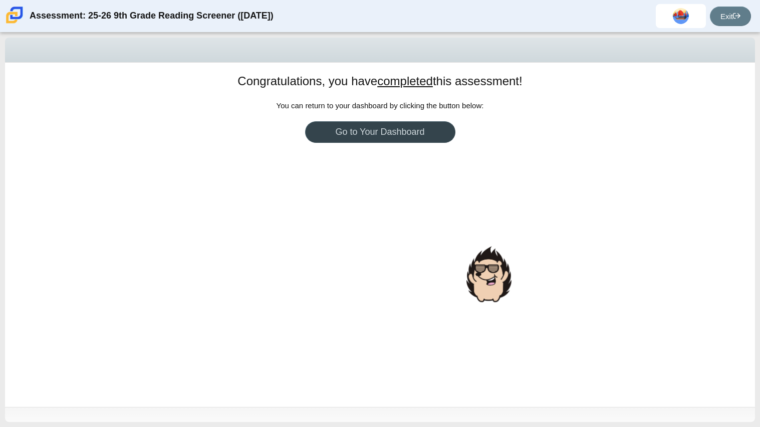
click at [444, 127] on link "Go to Your Dashboard" at bounding box center [380, 132] width 150 height 22
